Goal: Information Seeking & Learning: Compare options

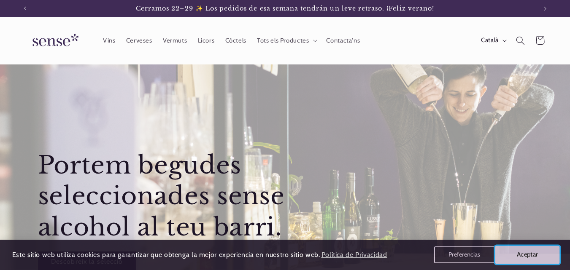
click at [539, 257] on button "Aceptar" at bounding box center [527, 255] width 65 height 18
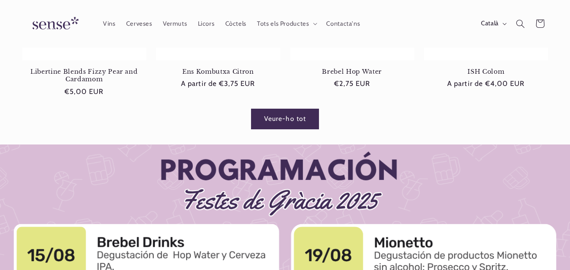
scroll to position [547, 0]
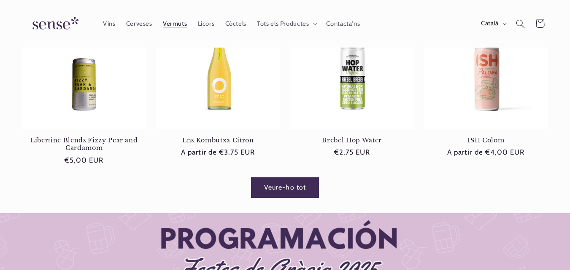
click at [179, 25] on span "Vermuts" at bounding box center [175, 24] width 24 height 8
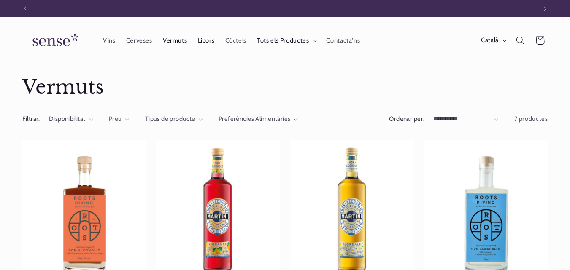
scroll to position [0, 512]
click at [208, 41] on span "Licors" at bounding box center [206, 41] width 17 height 8
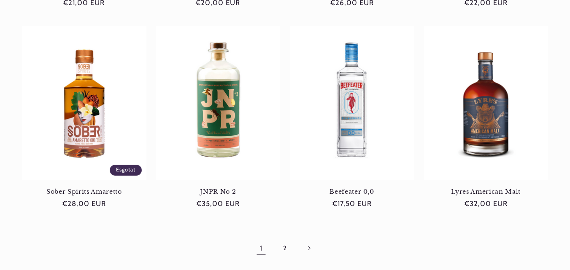
scroll to position [843, 0]
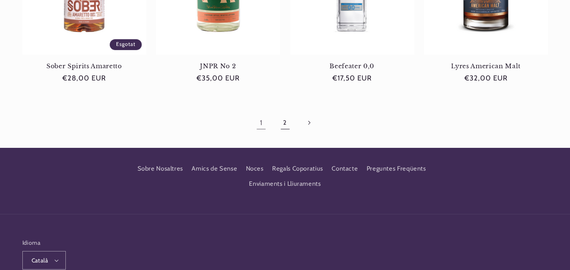
click at [285, 127] on link "2" at bounding box center [284, 122] width 19 height 19
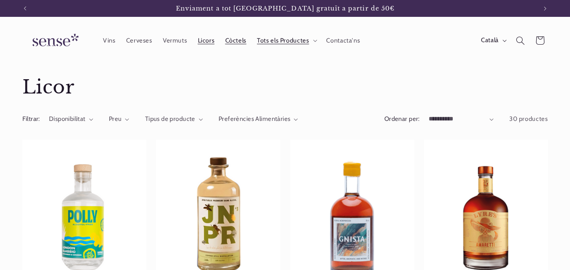
click at [240, 41] on span "Còctels" at bounding box center [235, 41] width 21 height 8
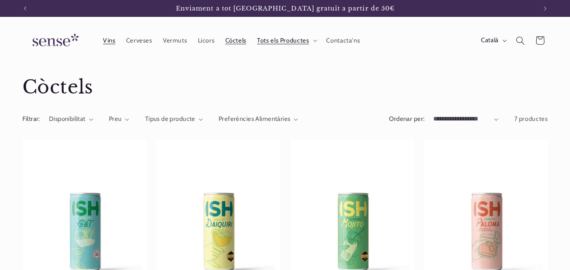
click at [110, 43] on span "Vins" at bounding box center [109, 41] width 13 height 8
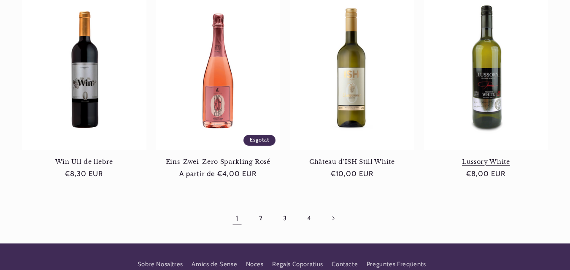
scroll to position [759, 0]
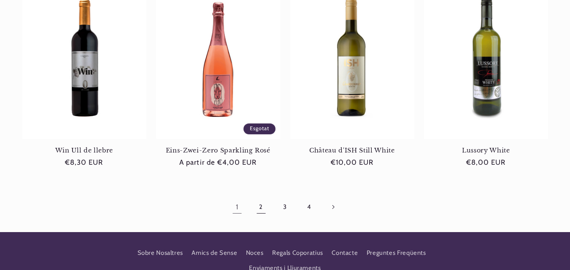
click at [263, 208] on link "2" at bounding box center [260, 207] width 19 height 19
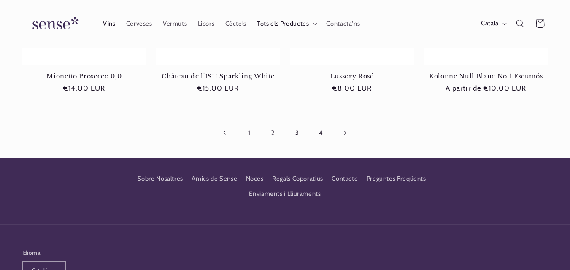
scroll to position [727, 0]
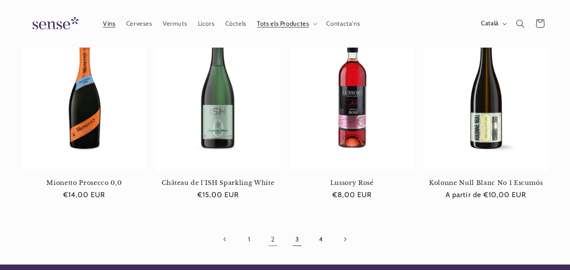
click at [300, 240] on link "3" at bounding box center [296, 239] width 19 height 19
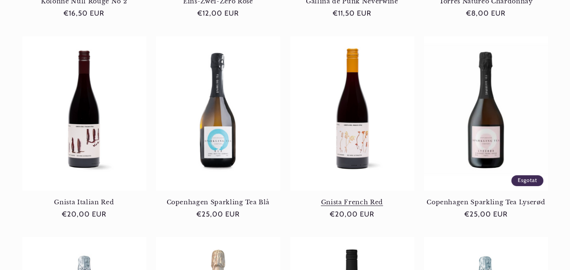
scroll to position [717, 0]
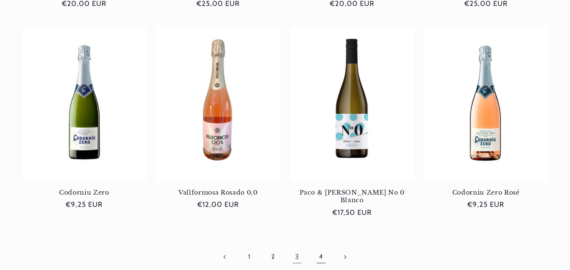
drag, startPoint x: 327, startPoint y: 249, endPoint x: 329, endPoint y: 241, distance: 7.8
click at [326, 249] on link "4" at bounding box center [320, 257] width 19 height 19
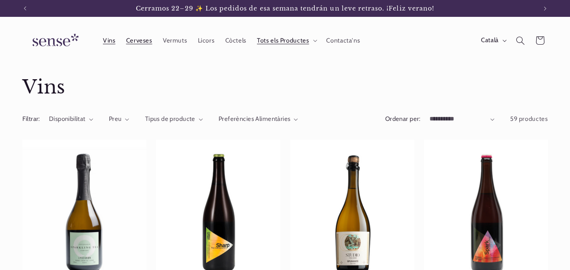
click at [136, 40] on span "Cerveses" at bounding box center [139, 41] width 26 height 8
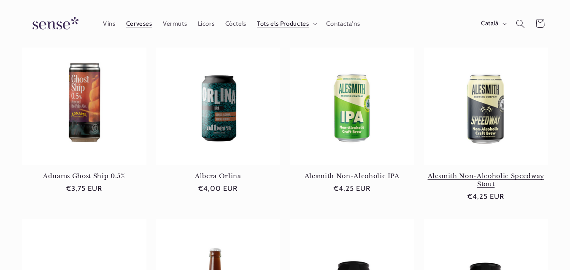
scroll to position [127, 0]
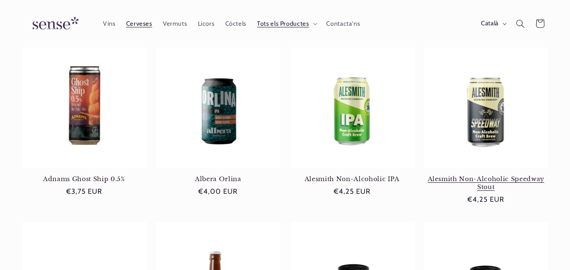
click at [498, 175] on link "Alesmith Non-Alcoholic Speedway Stout" at bounding box center [486, 183] width 124 height 16
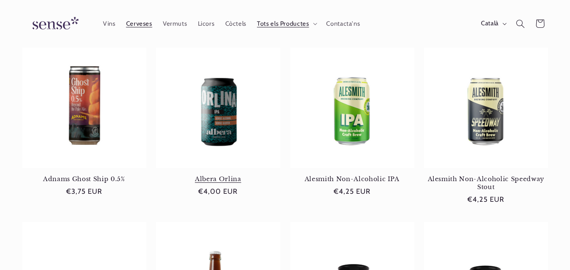
scroll to position [0, 0]
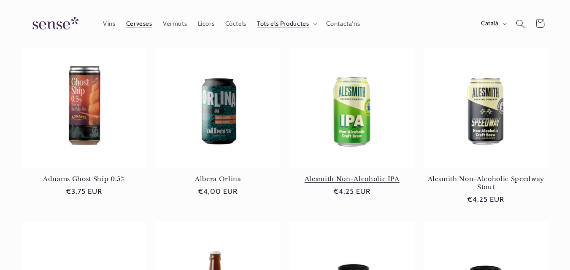
click at [351, 175] on link "Alesmith Non-Alcoholic IPA" at bounding box center [352, 179] width 124 height 8
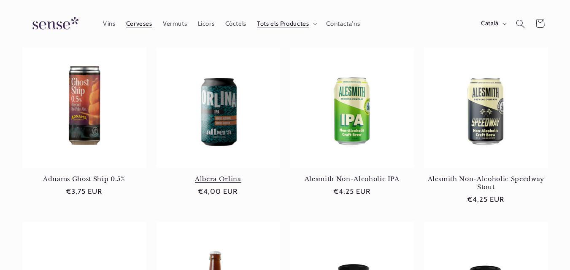
click at [226, 175] on link "Albera Orlina" at bounding box center [218, 179] width 124 height 8
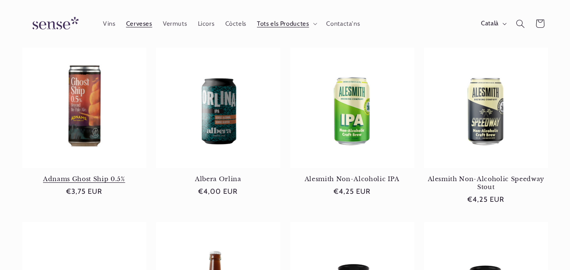
click at [91, 175] on link "Adnams Ghost Ship 0.5%" at bounding box center [84, 179] width 124 height 8
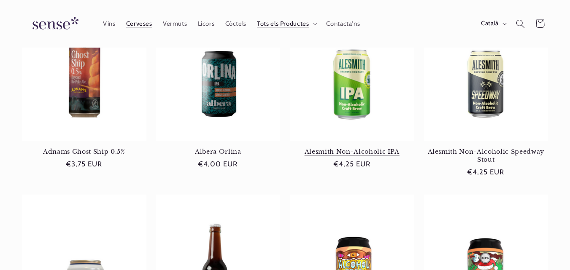
scroll to position [169, 0]
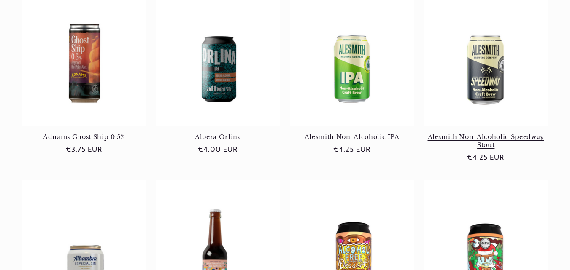
click at [481, 133] on link "Alesmith Non-Alcoholic Speedway Stout" at bounding box center [486, 141] width 124 height 16
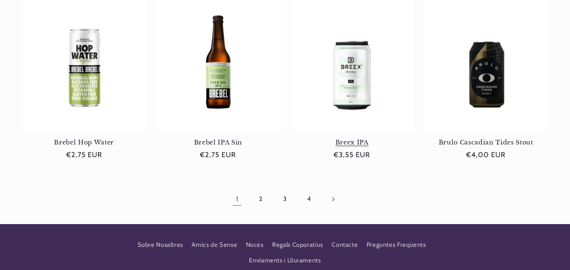
scroll to position [801, 0]
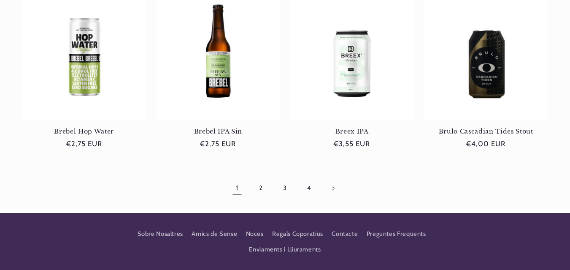
click at [485, 135] on link "Brulo Cascadian Tides Stout" at bounding box center [486, 132] width 124 height 8
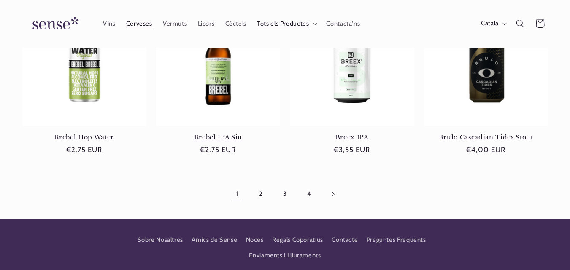
scroll to position [0, 512]
click at [267, 197] on link "2" at bounding box center [260, 194] width 19 height 19
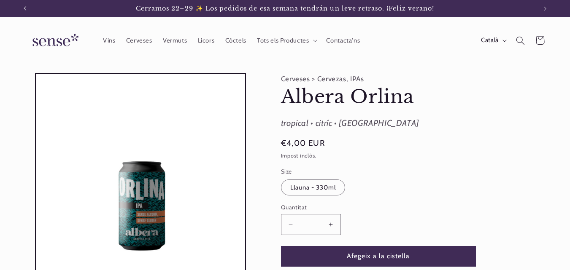
drag, startPoint x: 25, startPoint y: 8, endPoint x: 32, endPoint y: 14, distance: 9.6
click at [26, 8] on icon "Anunci anterior" at bounding box center [24, 8] width 3 height 5
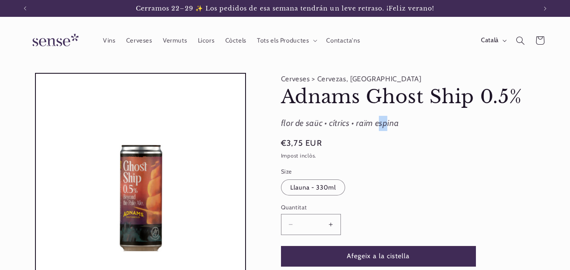
click at [364, 124] on div "flor de saüc • cítrics • raïm espina" at bounding box center [414, 123] width 266 height 15
click at [19, 6] on button "Anunci anterior" at bounding box center [25, 8] width 19 height 17
click at [28, 11] on button "Anunci anterior" at bounding box center [25, 8] width 19 height 17
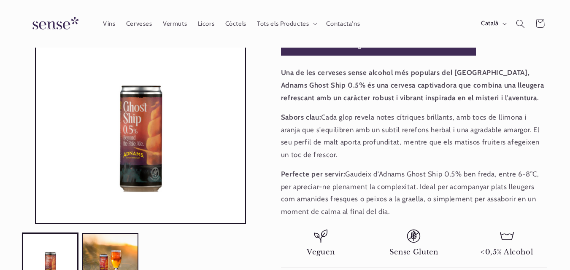
scroll to position [211, 0]
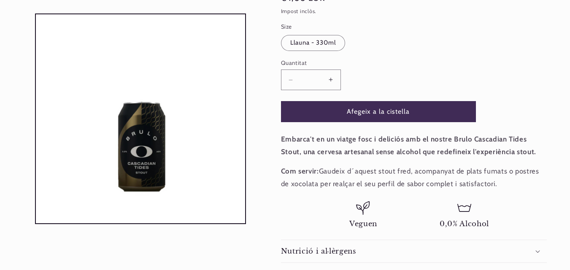
scroll to position [0, 512]
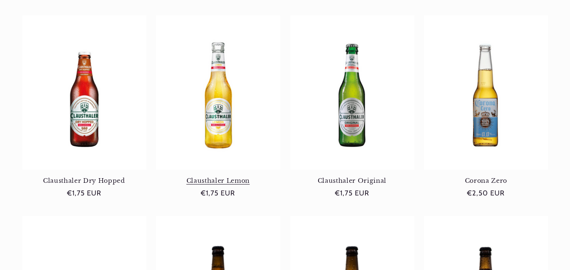
scroll to position [127, 0]
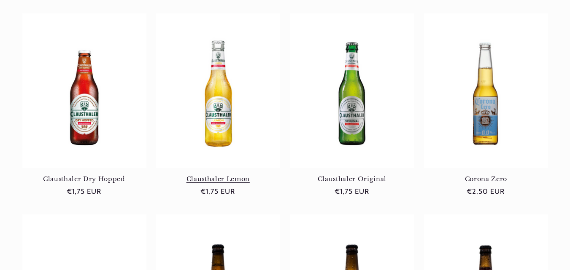
click at [224, 175] on link "Clausthaler Lemon" at bounding box center [218, 179] width 124 height 8
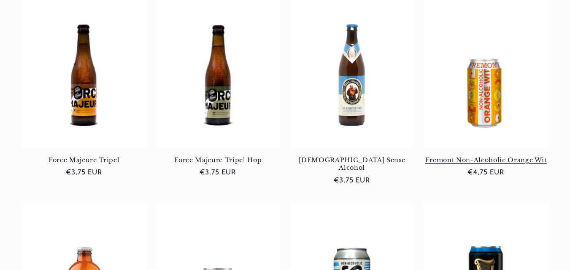
scroll to position [0, 0]
click at [469, 162] on link "Fremont Non-Alcoholic Orange Wit" at bounding box center [486, 160] width 124 height 8
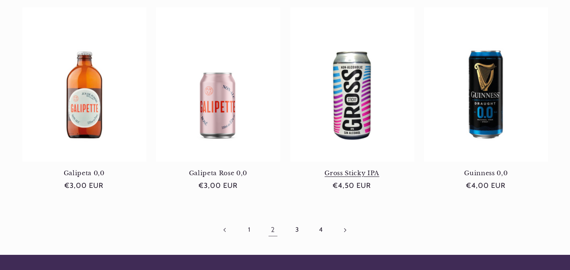
scroll to position [759, 0]
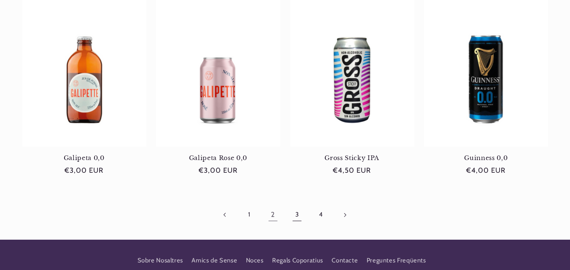
click at [297, 209] on link "3" at bounding box center [296, 214] width 19 height 19
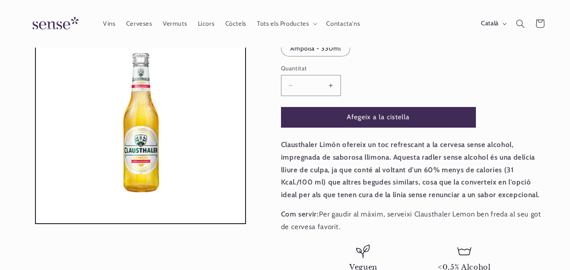
scroll to position [127, 0]
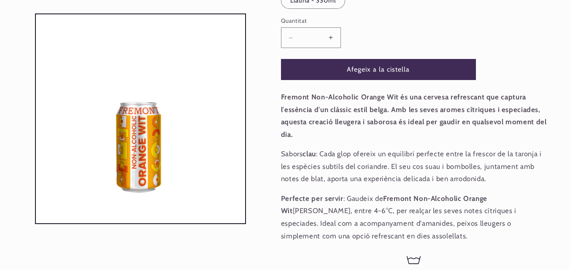
scroll to position [0, 512]
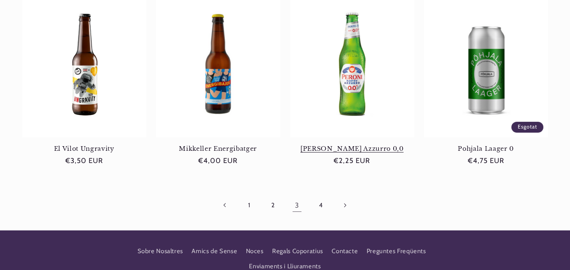
scroll to position [801, 0]
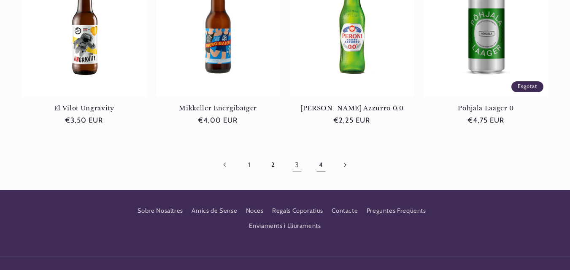
click at [318, 164] on link "4" at bounding box center [320, 165] width 19 height 19
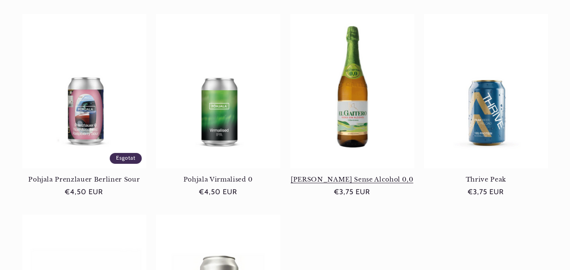
scroll to position [127, 0]
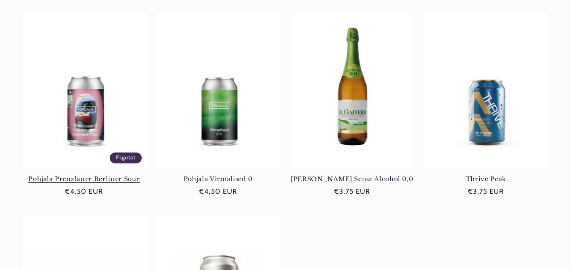
click at [87, 175] on link "Pohjala Prenzlauer Berliner Sour" at bounding box center [84, 179] width 124 height 8
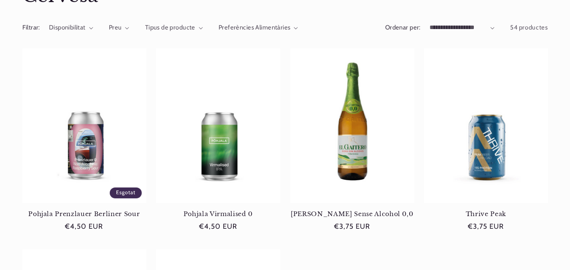
scroll to position [0, 0]
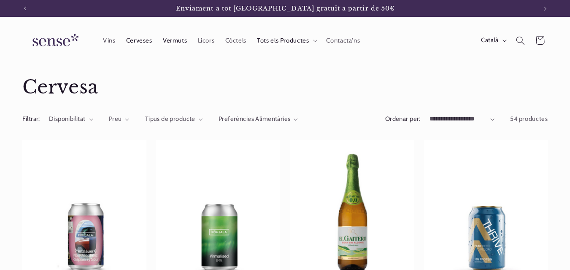
click at [180, 41] on span "Vermuts" at bounding box center [175, 41] width 24 height 8
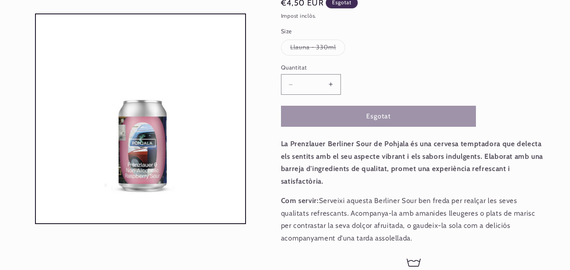
scroll to position [169, 0]
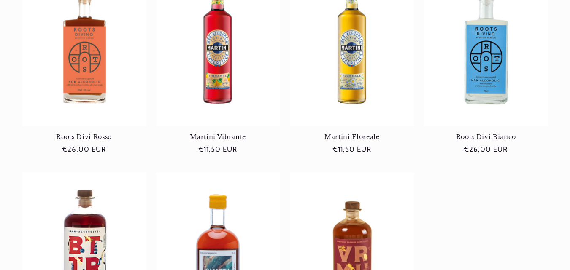
scroll to position [0, 512]
click at [358, 140] on link "Martini Floreale" at bounding box center [352, 137] width 124 height 8
click at [207, 133] on link "Martini Vibrante" at bounding box center [218, 137] width 124 height 8
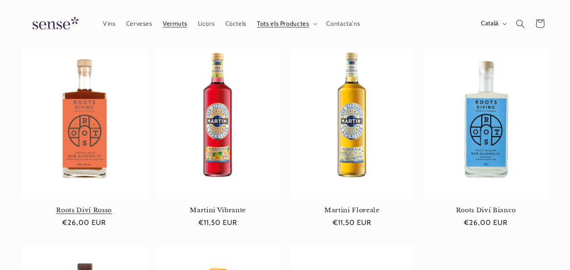
scroll to position [84, 0]
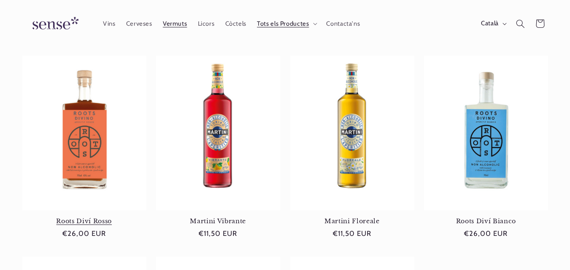
click at [105, 218] on link "Roots Diví Rosso" at bounding box center [84, 222] width 124 height 8
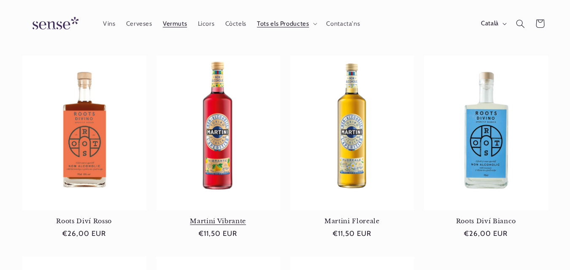
scroll to position [0, 0]
click at [209, 23] on span "Licors" at bounding box center [206, 24] width 17 height 8
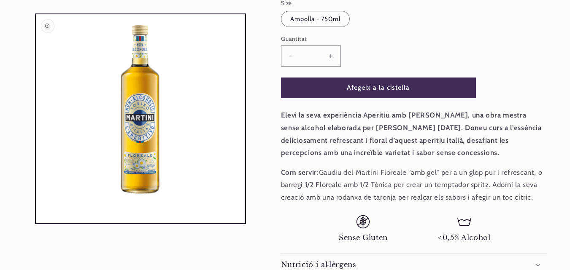
scroll to position [0, 512]
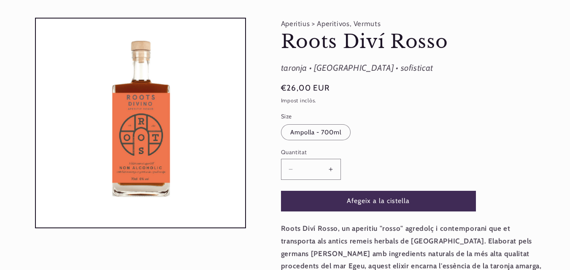
scroll to position [169, 0]
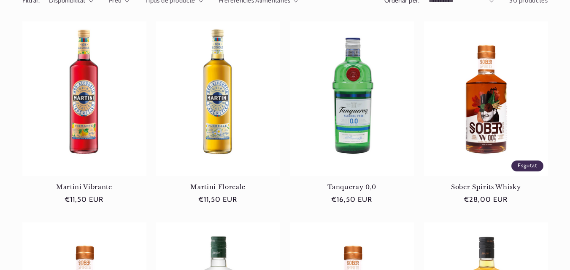
scroll to position [127, 0]
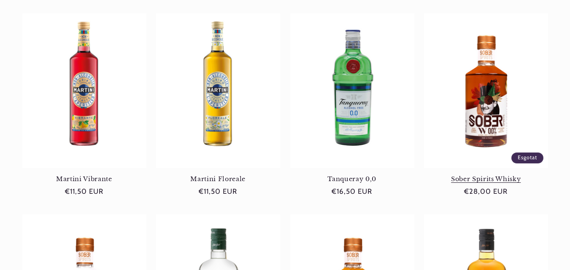
click at [464, 175] on link "Sober Spirits Whisky" at bounding box center [486, 179] width 124 height 8
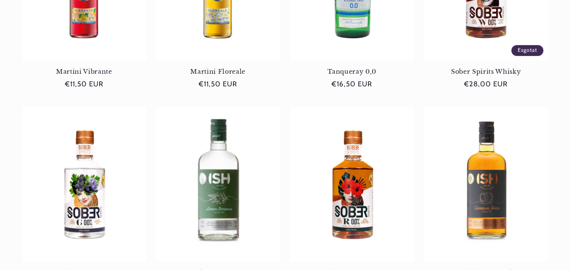
scroll to position [253, 0]
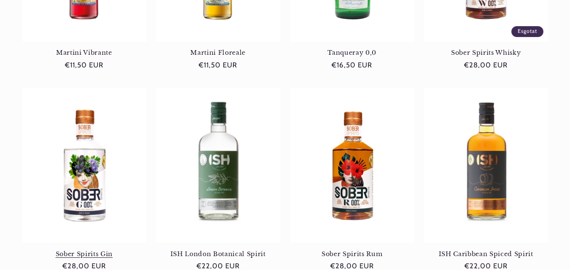
click at [89, 250] on link "Sober Spirits Gin" at bounding box center [84, 254] width 124 height 8
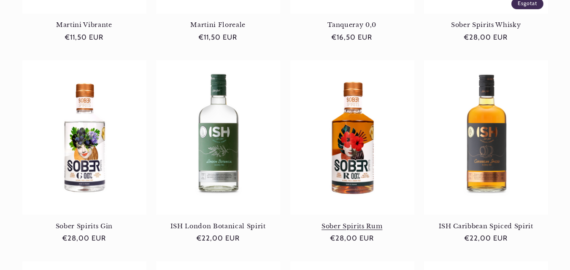
scroll to position [295, 0]
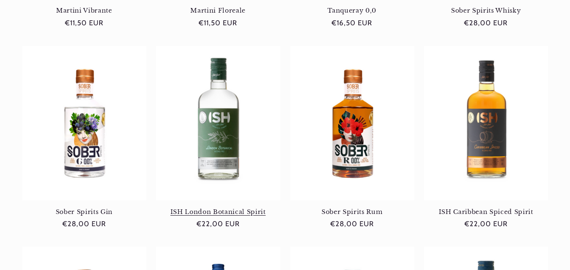
click at [226, 208] on link "ISH London Botanical Spirit" at bounding box center [218, 212] width 124 height 8
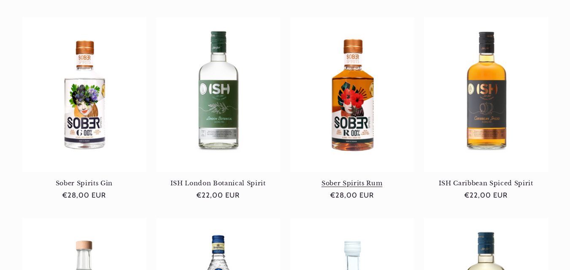
scroll to position [337, 0]
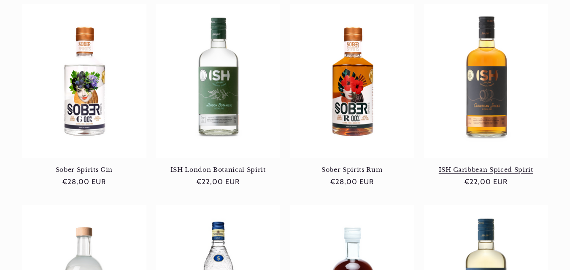
click at [475, 166] on link "ISH Caribbean Spiced Spirit" at bounding box center [486, 170] width 124 height 8
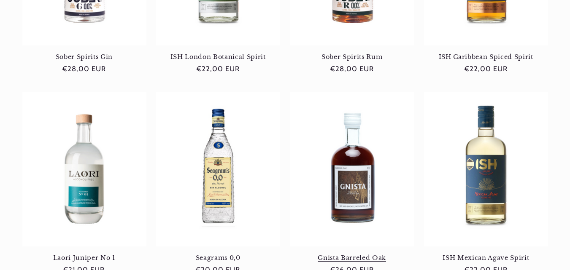
scroll to position [462, 0]
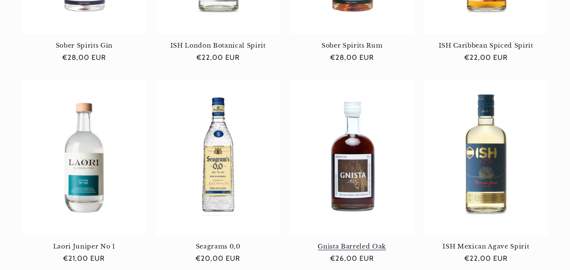
click at [349, 243] on link "Gnista Barreled Oak" at bounding box center [352, 247] width 124 height 8
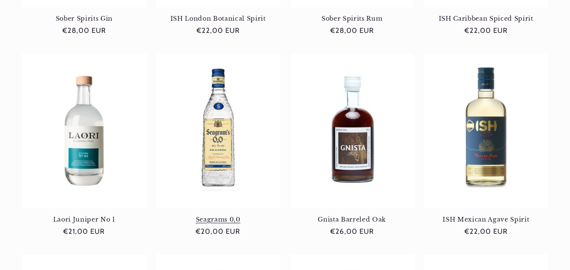
scroll to position [504, 0]
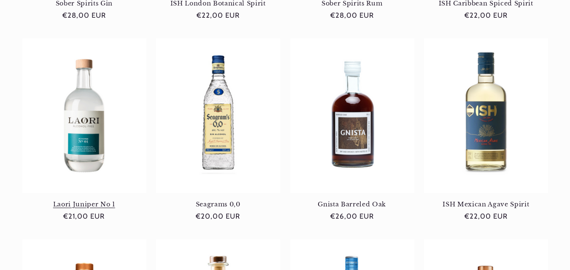
click at [99, 205] on link "Laori Juniper No 1" at bounding box center [84, 205] width 124 height 8
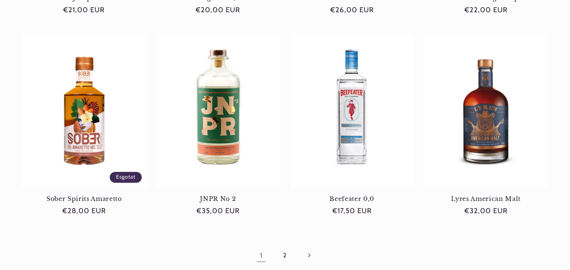
scroll to position [711, 0]
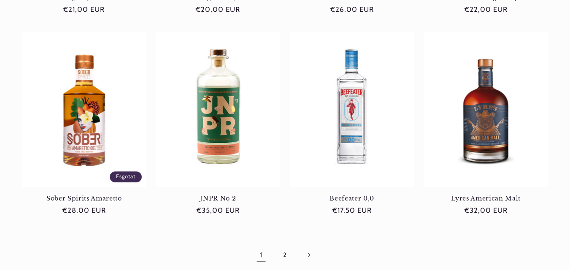
drag, startPoint x: 88, startPoint y: 112, endPoint x: 95, endPoint y: 111, distance: 7.2
click at [89, 195] on link "Sober Spirits Amaretto" at bounding box center [84, 199] width 124 height 8
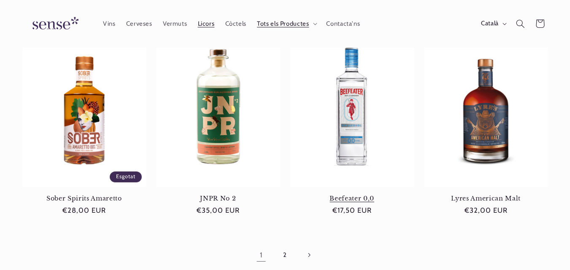
scroll to position [705, 0]
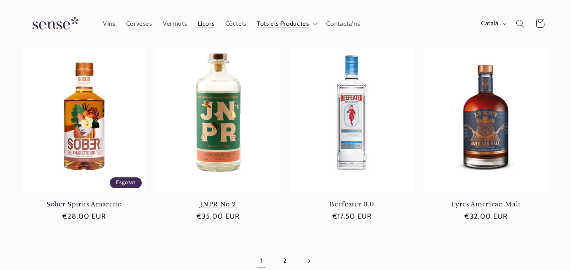
click at [240, 201] on link "JNPR No 2" at bounding box center [218, 205] width 124 height 8
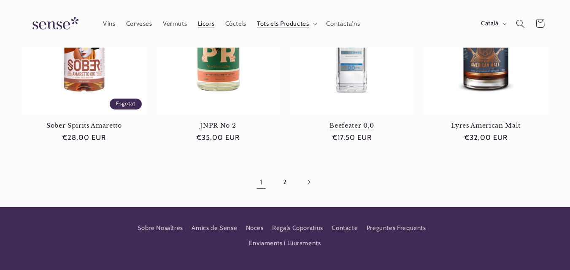
scroll to position [784, 0]
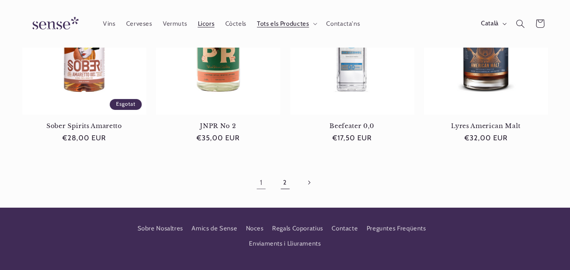
click at [285, 184] on link "2" at bounding box center [284, 182] width 19 height 19
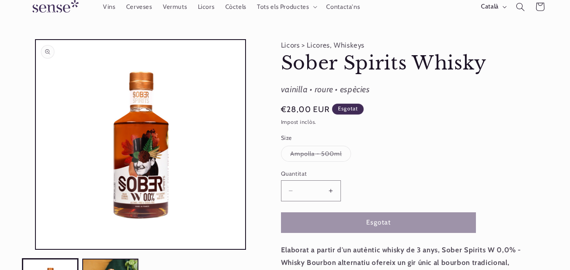
scroll to position [84, 0]
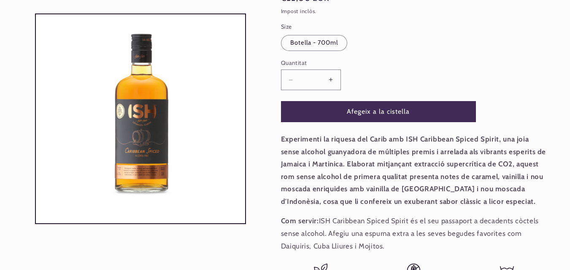
scroll to position [0, 512]
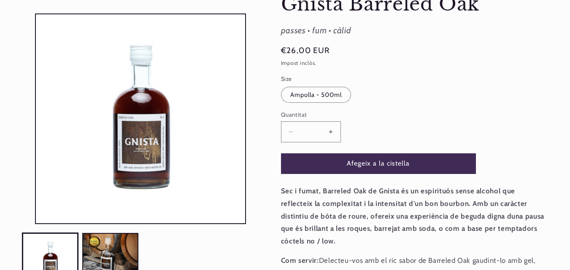
scroll to position [127, 0]
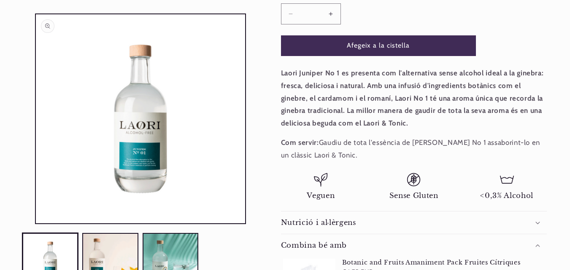
scroll to position [0, 512]
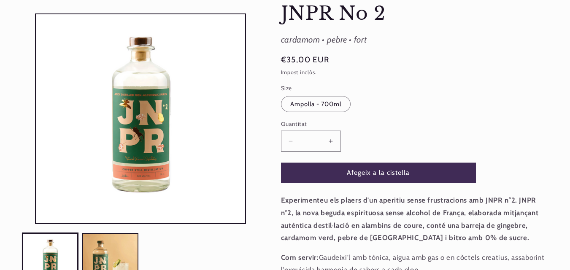
scroll to position [84, 0]
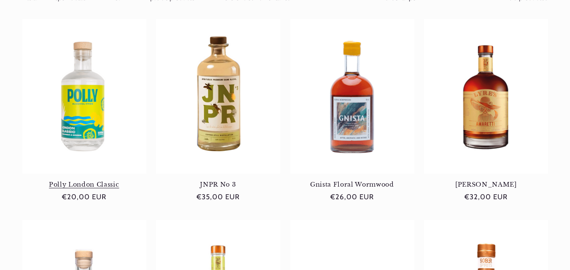
scroll to position [127, 0]
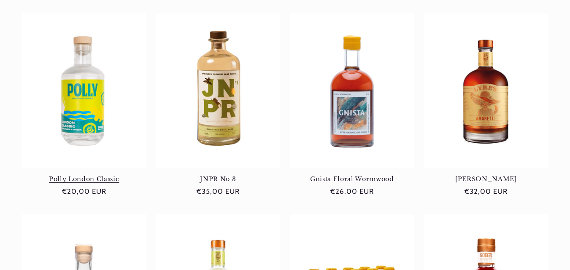
click at [85, 175] on link "Polly London Classic" at bounding box center [84, 179] width 124 height 8
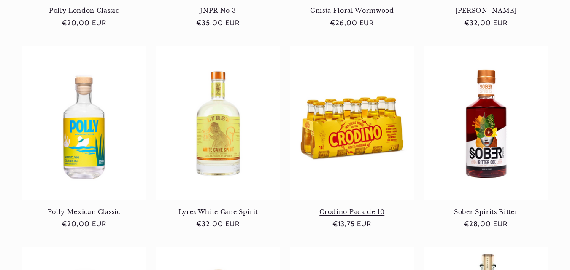
scroll to position [0, 0]
click at [366, 208] on link "Crodino Pack de 10" at bounding box center [352, 212] width 124 height 8
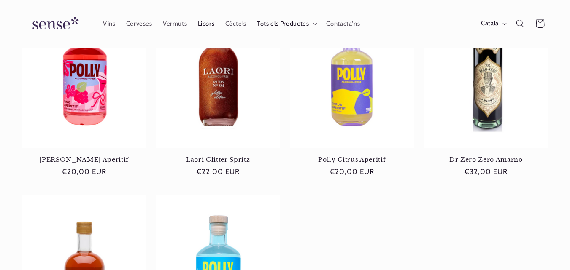
scroll to position [548, 0]
click at [480, 156] on link "Dr Zero Zero Amarno" at bounding box center [486, 160] width 124 height 8
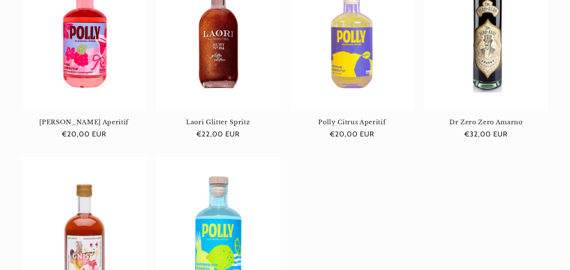
scroll to position [713, 0]
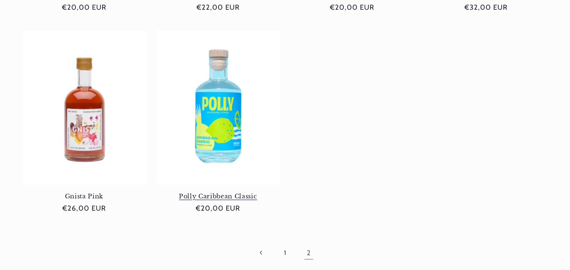
click at [225, 193] on link "Polly Caribbean Classic" at bounding box center [218, 197] width 124 height 8
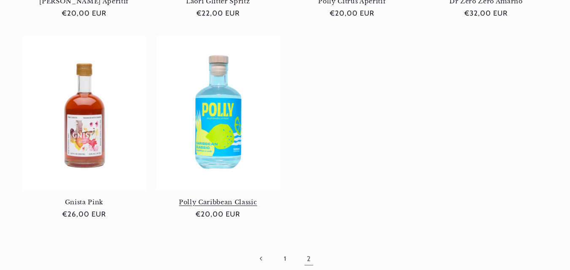
scroll to position [749, 0]
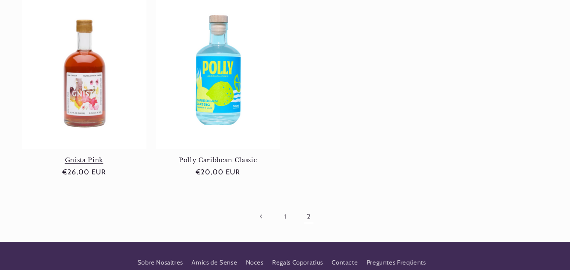
click at [103, 156] on link "Gnista Pink" at bounding box center [84, 160] width 124 height 8
click at [81, 156] on link "Gnista Pink" at bounding box center [84, 160] width 124 height 8
click at [87, 156] on link "Gnista Pink" at bounding box center [84, 160] width 124 height 8
click at [92, 156] on link "Gnista Pink" at bounding box center [84, 160] width 124 height 8
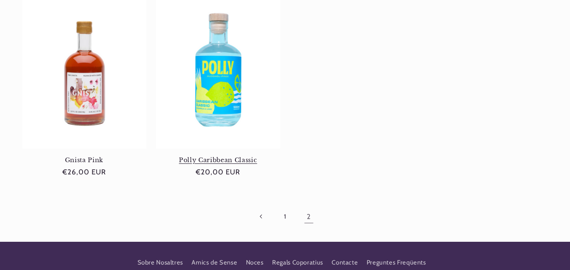
scroll to position [0, 512]
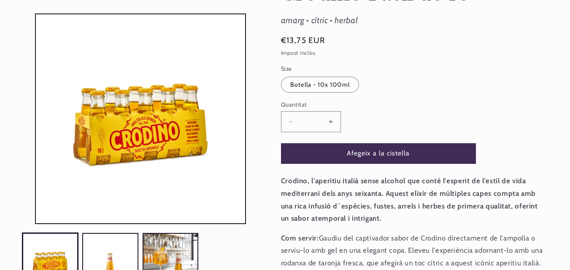
scroll to position [211, 0]
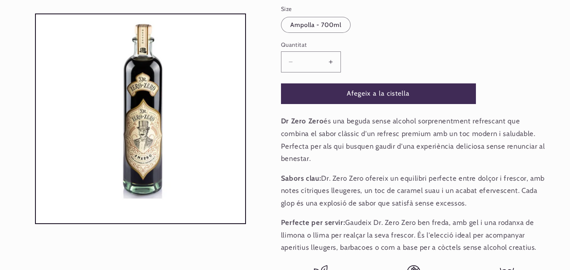
scroll to position [169, 0]
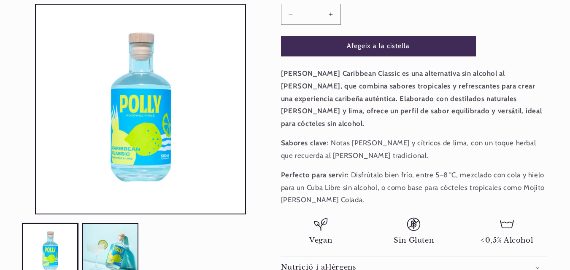
scroll to position [211, 0]
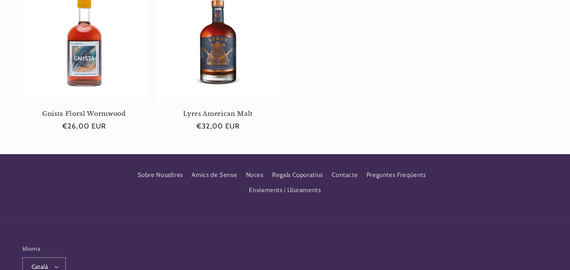
scroll to position [617, 0]
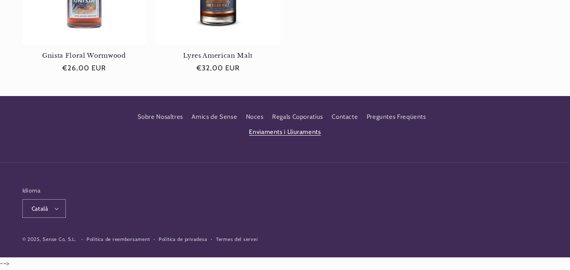
click at [292, 133] on link "Enviaments i Lliuraments" at bounding box center [285, 132] width 72 height 15
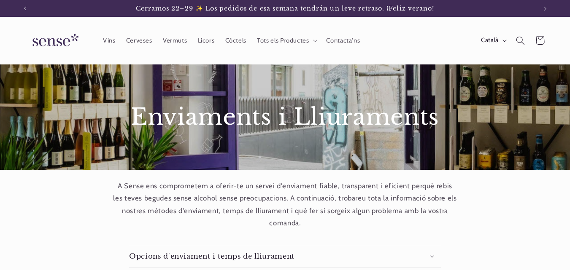
scroll to position [42, 0]
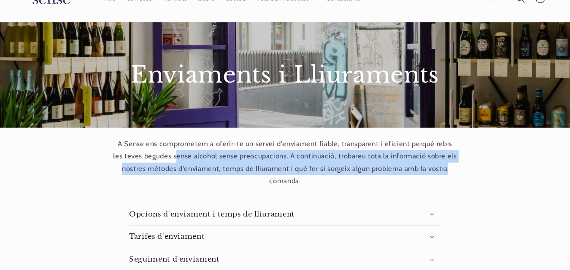
drag, startPoint x: 172, startPoint y: 160, endPoint x: 450, endPoint y: 163, distance: 277.5
click at [450, 163] on p "A Sense ens comprometem a oferir-te un servei d'enviament fiable, transparent i…" at bounding box center [284, 163] width 345 height 50
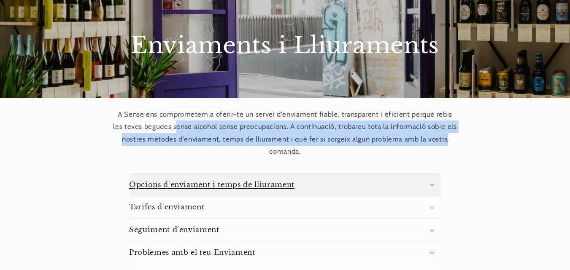
scroll to position [84, 0]
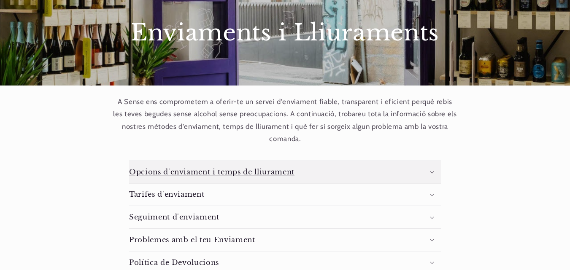
click at [230, 176] on h3 "Opcions d'enviament i temps de lliurament" at bounding box center [211, 172] width 165 height 9
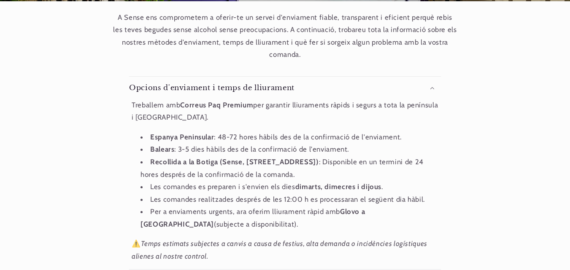
scroll to position [0, 512]
drag, startPoint x: 311, startPoint y: 111, endPoint x: 414, endPoint y: 137, distance: 105.7
click at [414, 137] on div "Treballem amb Correus Paq Premium per garantir lliuraments ràpids i segurs a to…" at bounding box center [285, 181] width 312 height 164
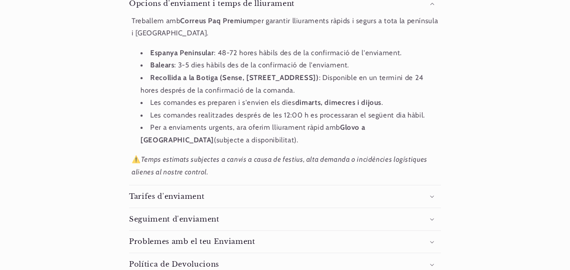
scroll to position [295, 0]
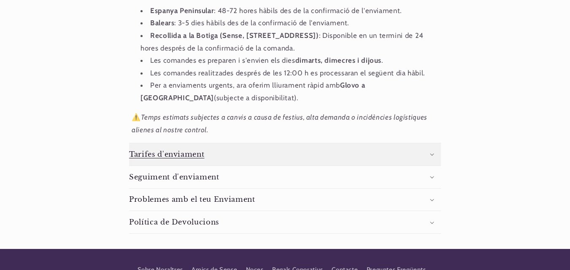
click at [191, 156] on h3 "Tarifes d'enviament" at bounding box center [166, 154] width 75 height 9
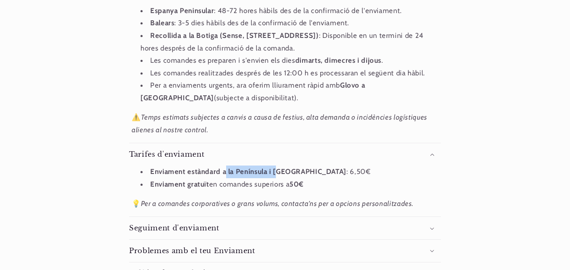
scroll to position [0, 512]
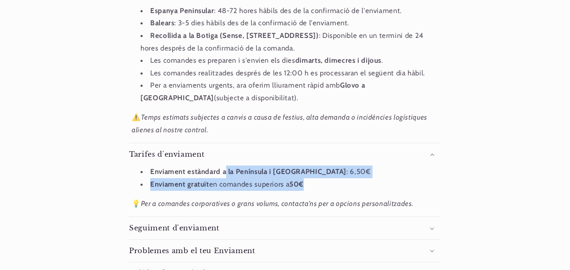
drag, startPoint x: 226, startPoint y: 171, endPoint x: 315, endPoint y: 183, distance: 89.7
click at [315, 183] on ul "Enviament estàndard a la Península i Balears : 6,50€ Enviament gratuït en coman…" at bounding box center [285, 178] width 307 height 25
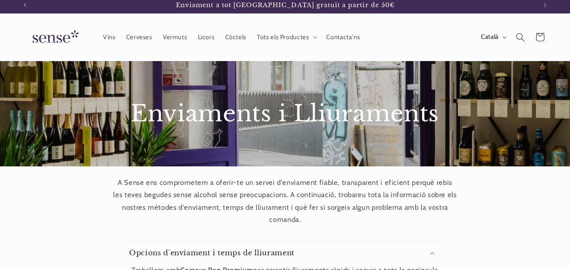
scroll to position [0, 0]
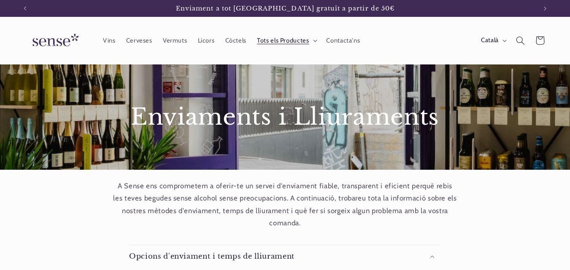
click at [274, 43] on span "Tots els Productes" at bounding box center [283, 41] width 52 height 8
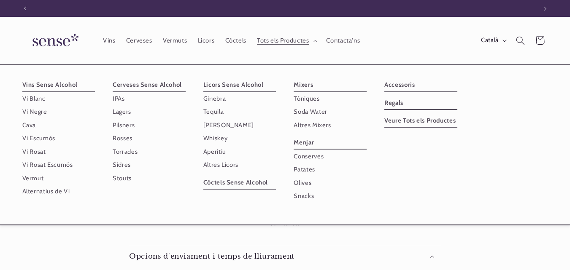
scroll to position [0, 512]
click at [218, 102] on link "Ginebra" at bounding box center [239, 98] width 73 height 13
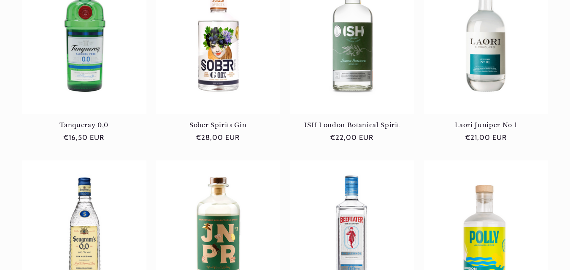
scroll to position [295, 0]
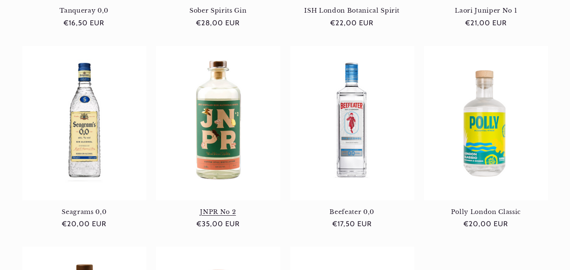
click at [219, 208] on link "JNPR No 2" at bounding box center [218, 212] width 124 height 8
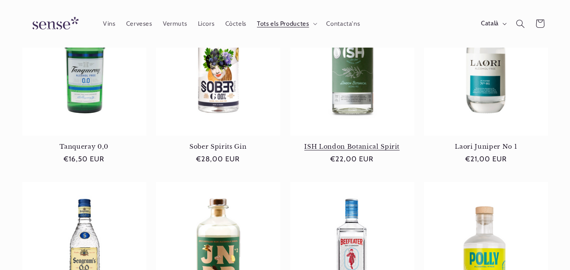
scroll to position [84, 0]
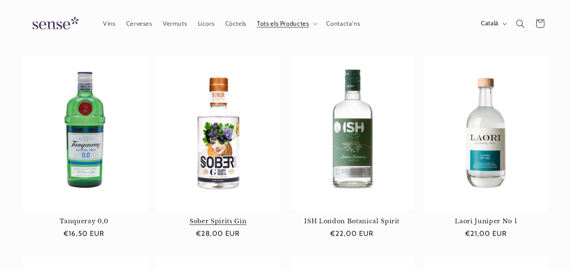
click at [232, 218] on link "Sober Spirits Gin" at bounding box center [218, 222] width 124 height 8
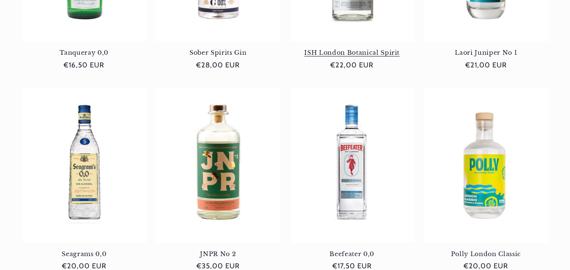
scroll to position [295, 0]
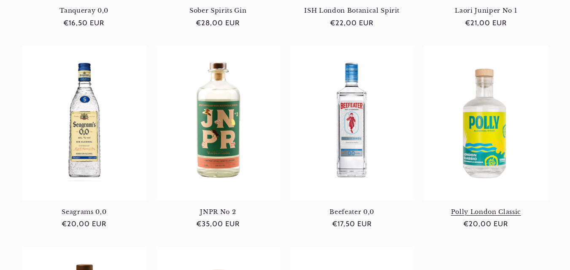
click at [504, 208] on link "Polly London Classic" at bounding box center [486, 212] width 124 height 8
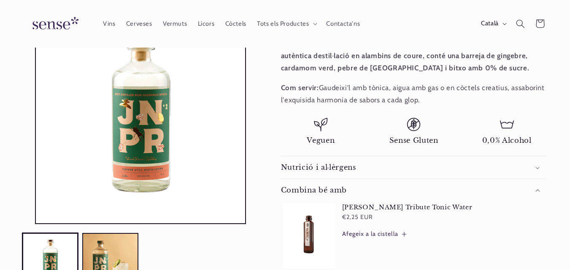
scroll to position [253, 0]
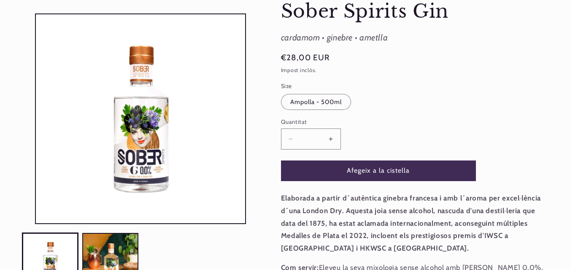
scroll to position [253, 0]
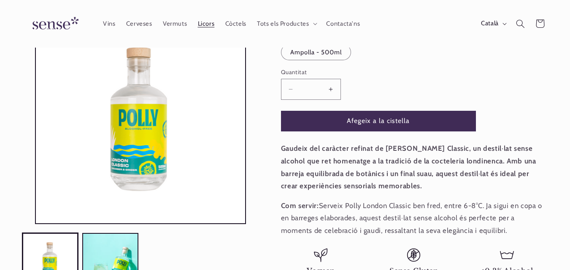
scroll to position [28, 0]
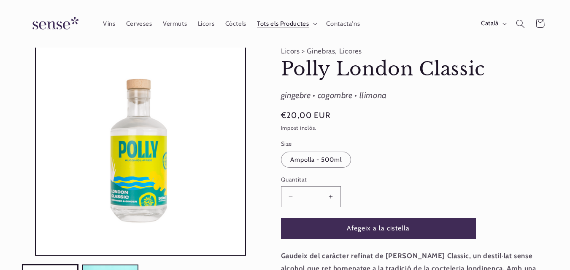
click at [280, 25] on span "Tots els Productes" at bounding box center [283, 24] width 52 height 8
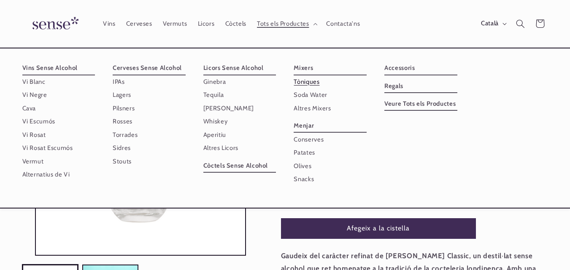
scroll to position [0, 512]
click at [318, 79] on link "Tòniques" at bounding box center [330, 81] width 73 height 13
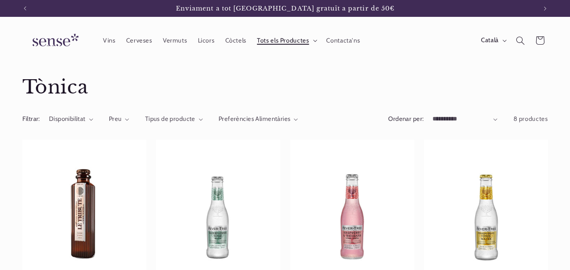
click at [273, 40] on span "Tots els Productes" at bounding box center [283, 41] width 52 height 8
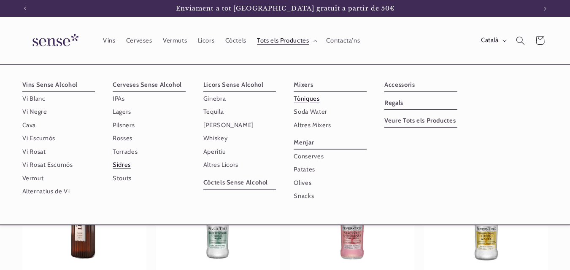
click at [121, 166] on link "Sidres" at bounding box center [149, 165] width 73 height 13
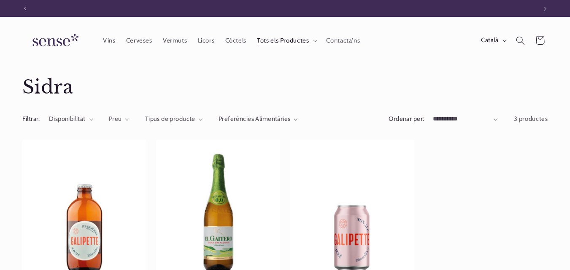
scroll to position [0, 512]
